Goal: Task Accomplishment & Management: Use online tool/utility

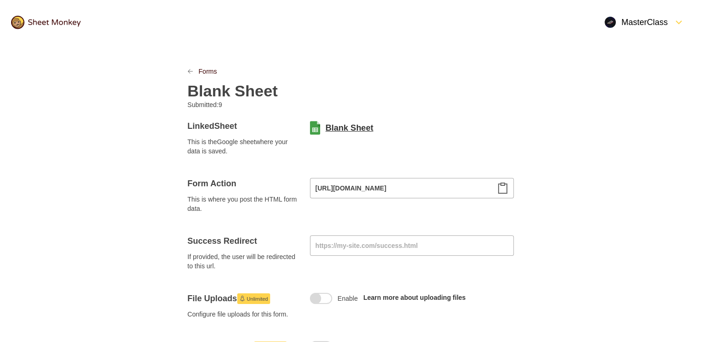
click at [358, 126] on link "Blank Sheet" at bounding box center [350, 127] width 48 height 11
click at [192, 69] on icon "LinkPrevious" at bounding box center [191, 72] width 6 height 6
click at [189, 71] on icon "LinkPrevious" at bounding box center [190, 71] width 5 height 4
click at [201, 71] on link "Forms" at bounding box center [208, 71] width 19 height 9
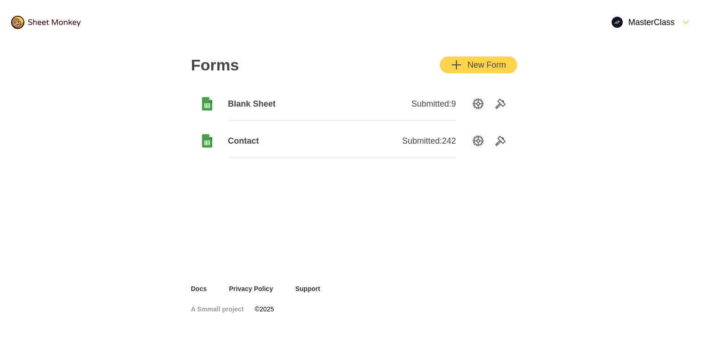
click at [245, 139] on span "Contact" at bounding box center [285, 140] width 114 height 11
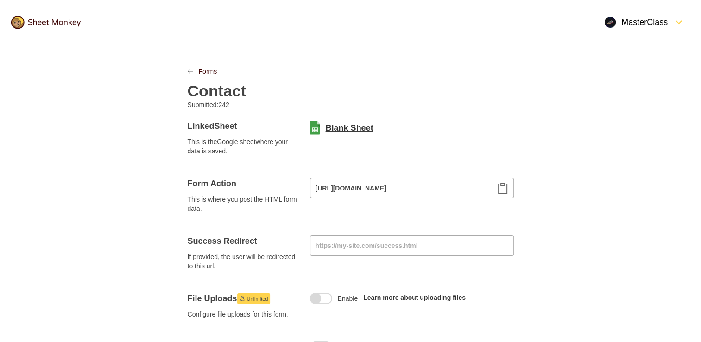
click at [343, 130] on link "Blank Sheet" at bounding box center [350, 127] width 48 height 11
click at [505, 188] on icon "Clipboard" at bounding box center [502, 188] width 11 height 11
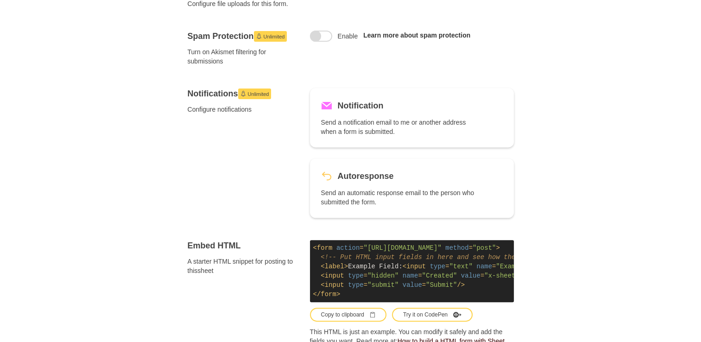
scroll to position [324, 0]
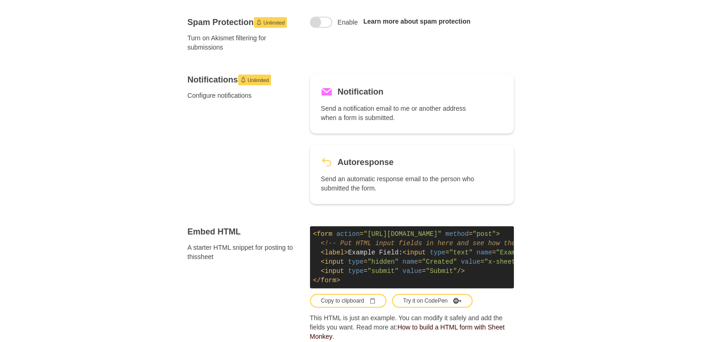
click at [246, 79] on div "Unlimited" at bounding box center [254, 80] width 33 height 11
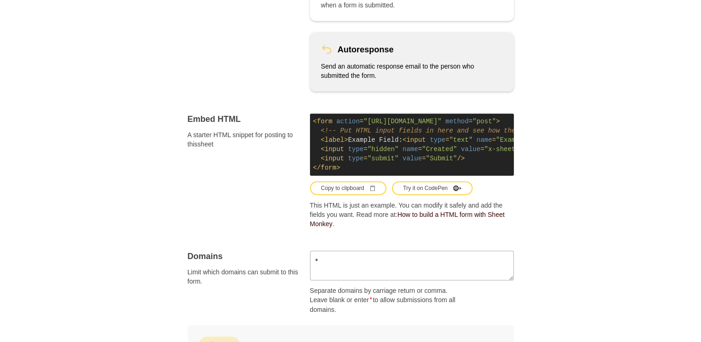
scroll to position [463, 0]
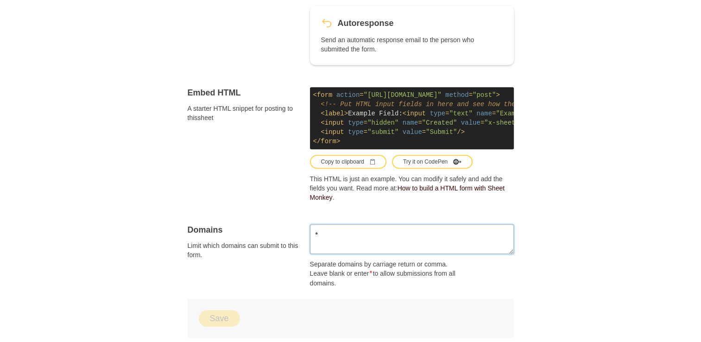
click at [329, 239] on textarea "*" at bounding box center [412, 239] width 204 height 30
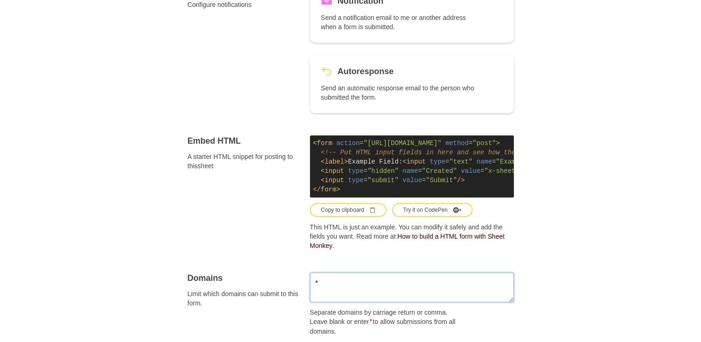
scroll to position [322, 0]
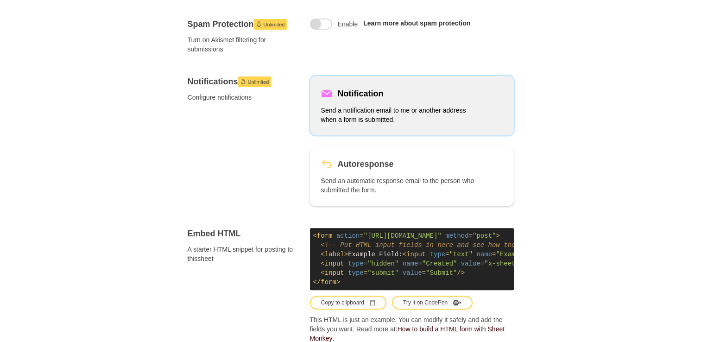
click at [339, 88] on h5 "Notification" at bounding box center [361, 93] width 46 height 13
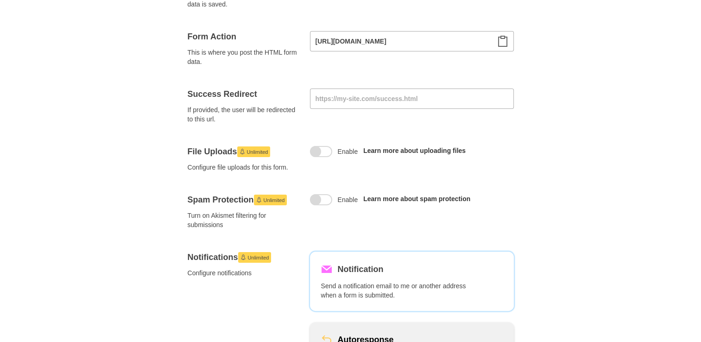
scroll to position [137, 0]
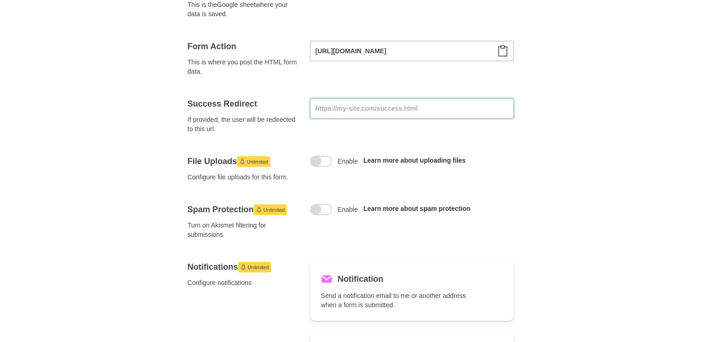
click at [369, 108] on input at bounding box center [412, 108] width 204 height 20
paste input "[URL][DOMAIN_NAME]"
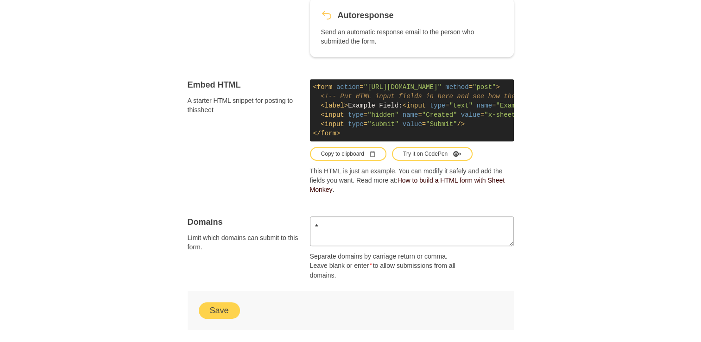
scroll to position [600, 0]
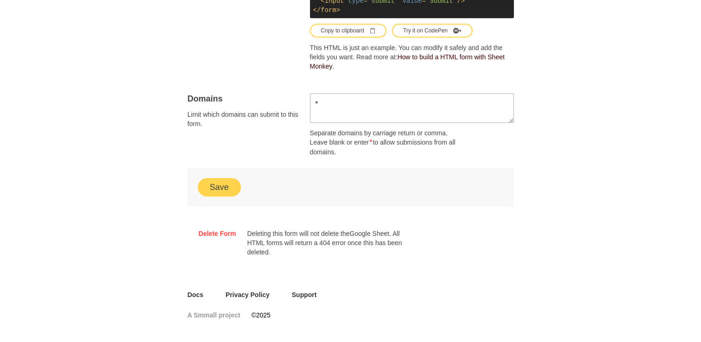
type input "[URL][DOMAIN_NAME]"
click at [218, 184] on button "Save" at bounding box center [219, 187] width 41 height 17
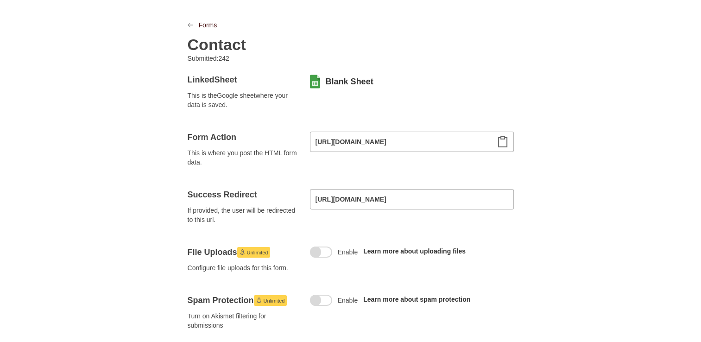
scroll to position [0, 0]
